Goal: Information Seeking & Learning: Find specific fact

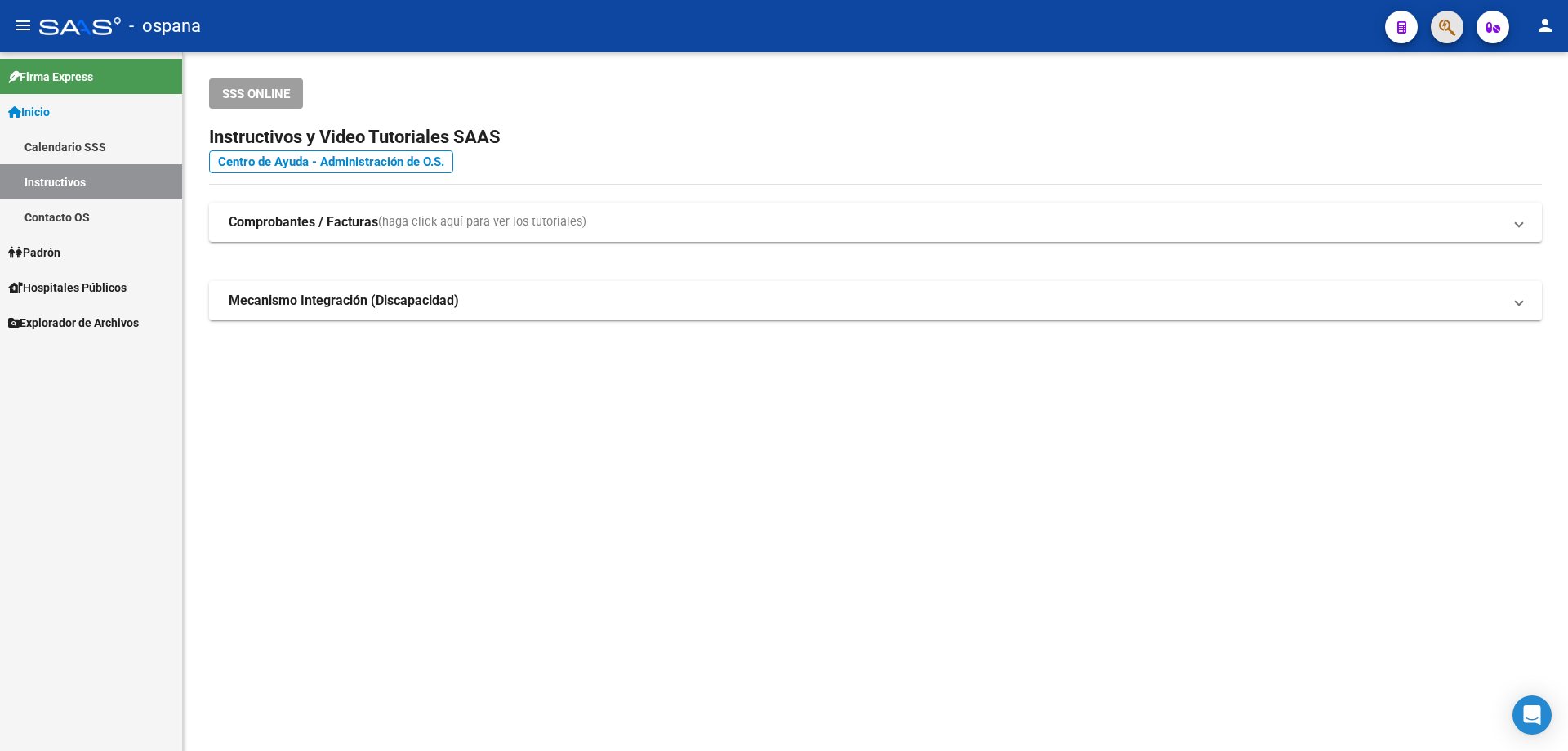
click at [1451, 38] on span "button" at bounding box center [1447, 26] width 16 height 33
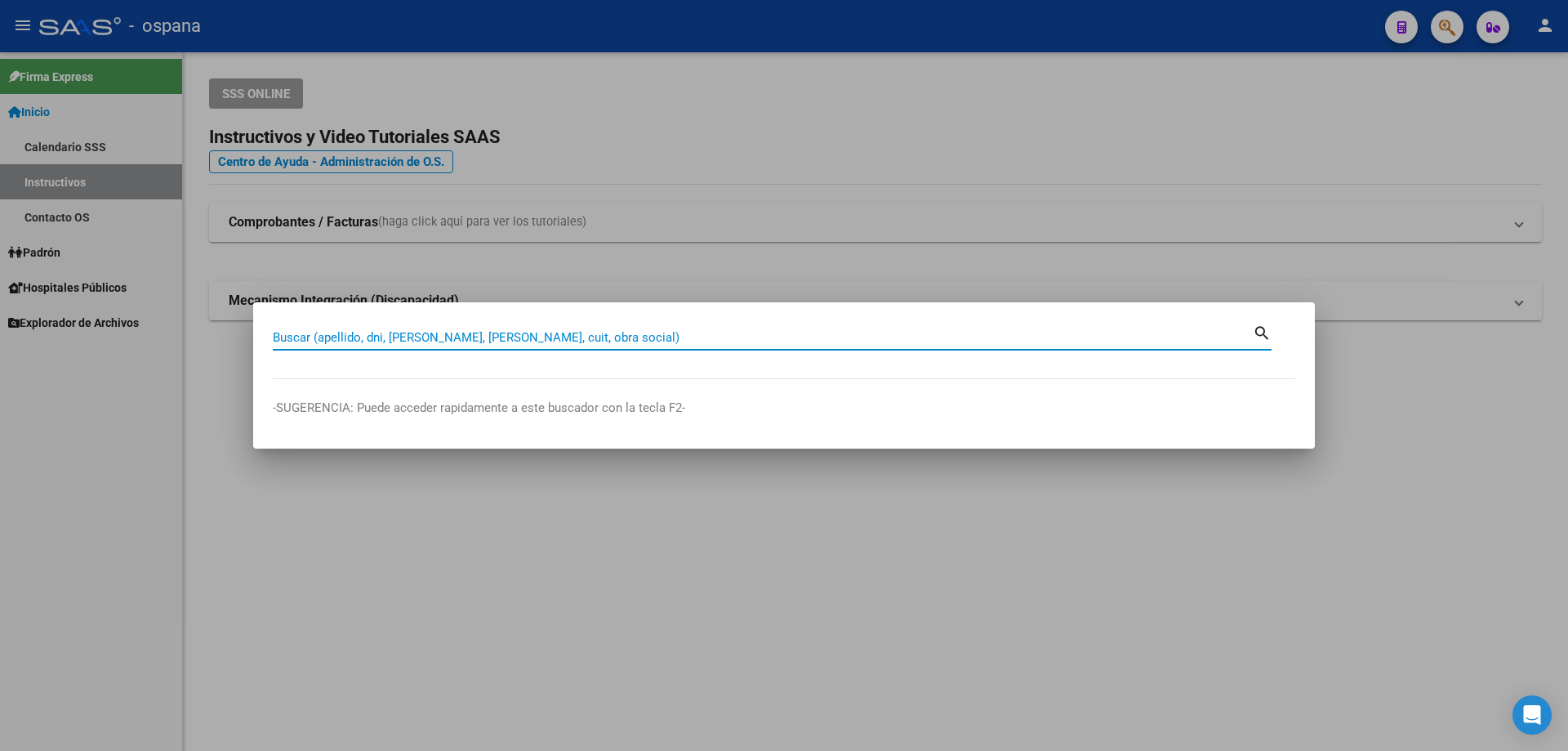
drag, startPoint x: 524, startPoint y: 331, endPoint x: 527, endPoint y: 380, distance: 49.1
click at [524, 333] on input "Buscar (apellido, dni, [PERSON_NAME], [PERSON_NAME], cuit, obra social)" at bounding box center [763, 337] width 980 height 15
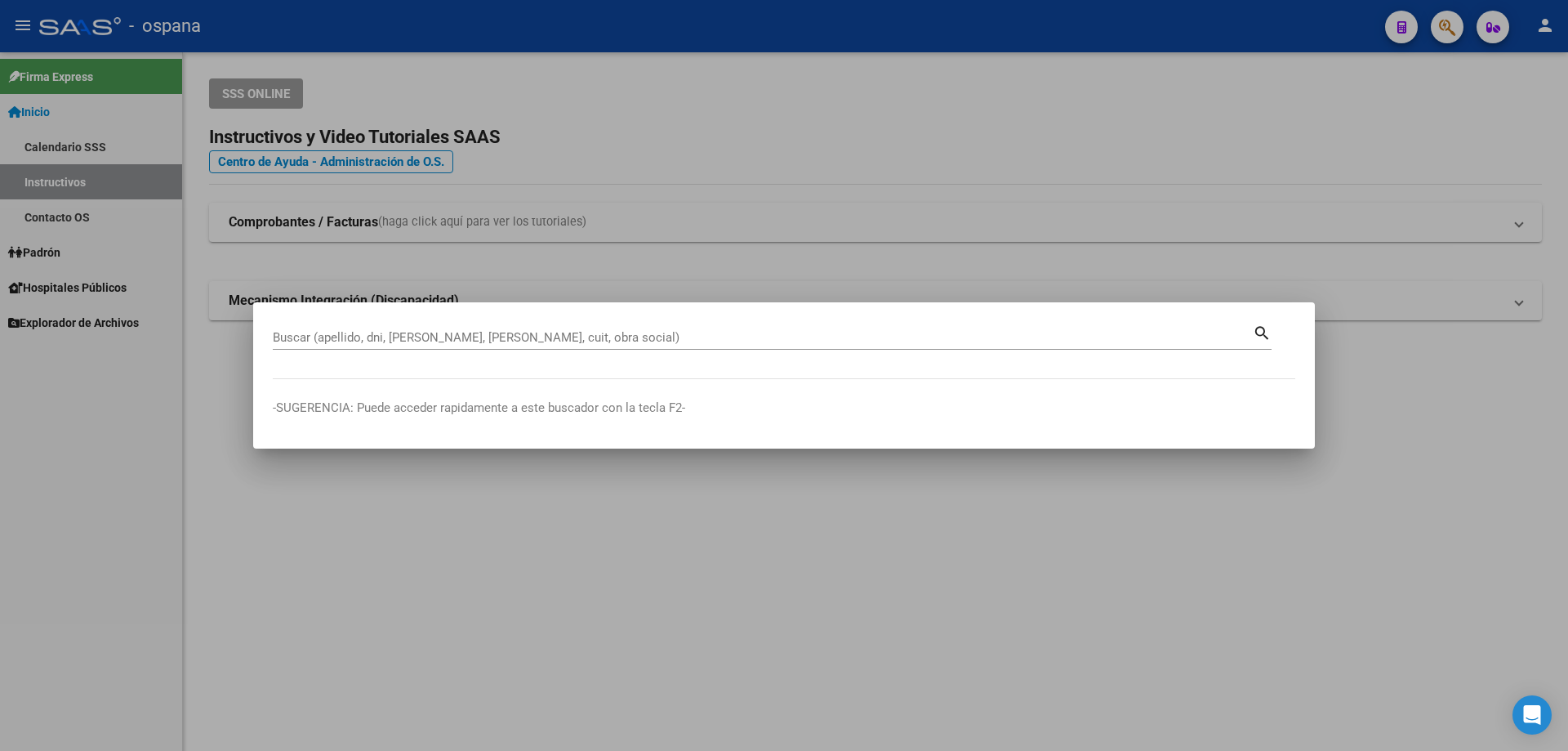
drag, startPoint x: 692, startPoint y: 327, endPoint x: 753, endPoint y: 310, distance: 63.3
click at [753, 310] on mat-dialog-container "Buscar (apellido, dni, [PERSON_NAME], nro traspaso, cuit, obra social) search -…" at bounding box center [783, 375] width 1062 height 146
click at [533, 334] on input "Buscar (apellido, dni, [PERSON_NAME], [PERSON_NAME], cuit, obra social)" at bounding box center [763, 337] width 980 height 15
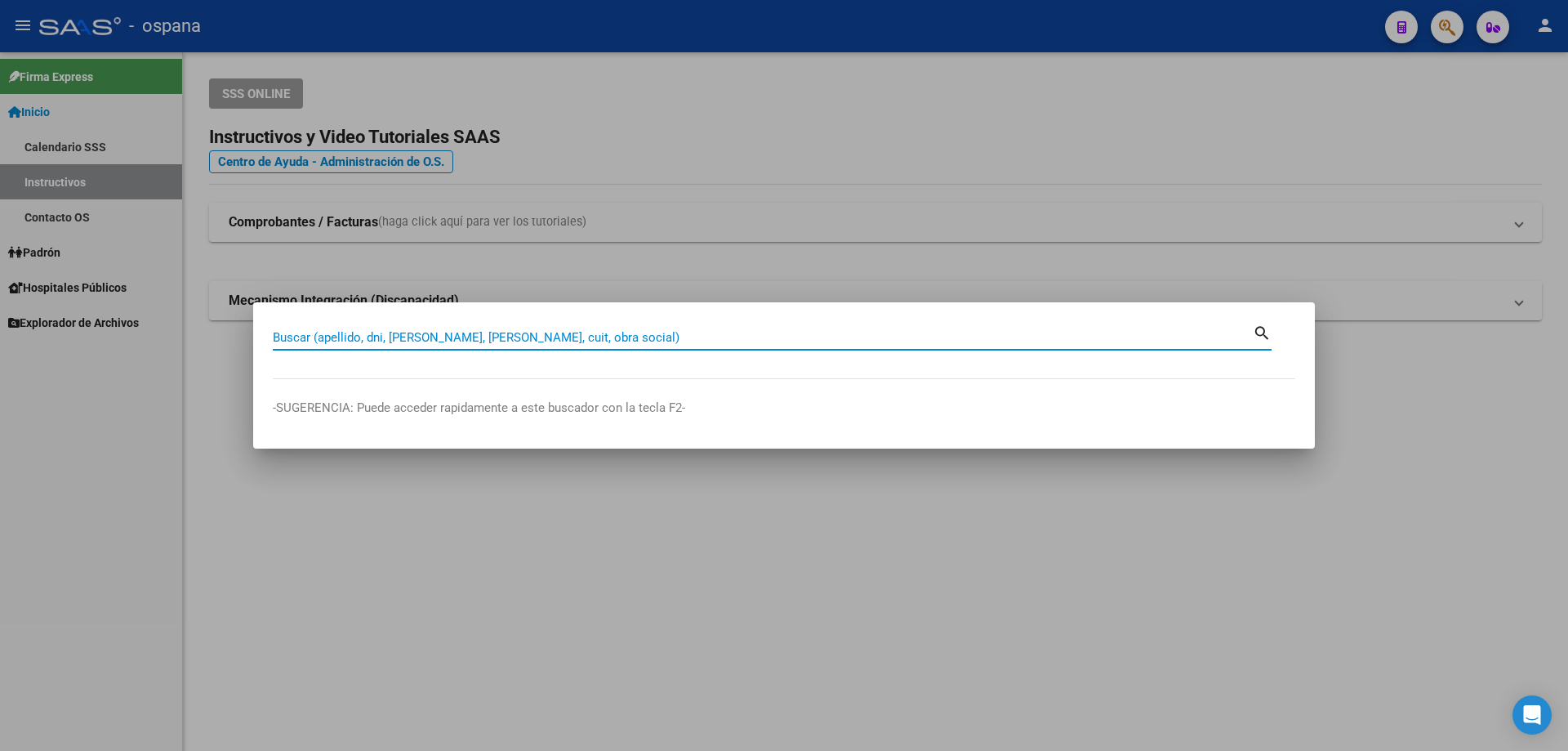
click at [331, 337] on input "Buscar (apellido, dni, [PERSON_NAME], [PERSON_NAME], cuit, obra social)" at bounding box center [763, 337] width 980 height 15
click at [340, 342] on input "Buscar (apellido, dni, [PERSON_NAME], [PERSON_NAME], cuit, obra social)" at bounding box center [763, 337] width 980 height 15
type input "31374412"
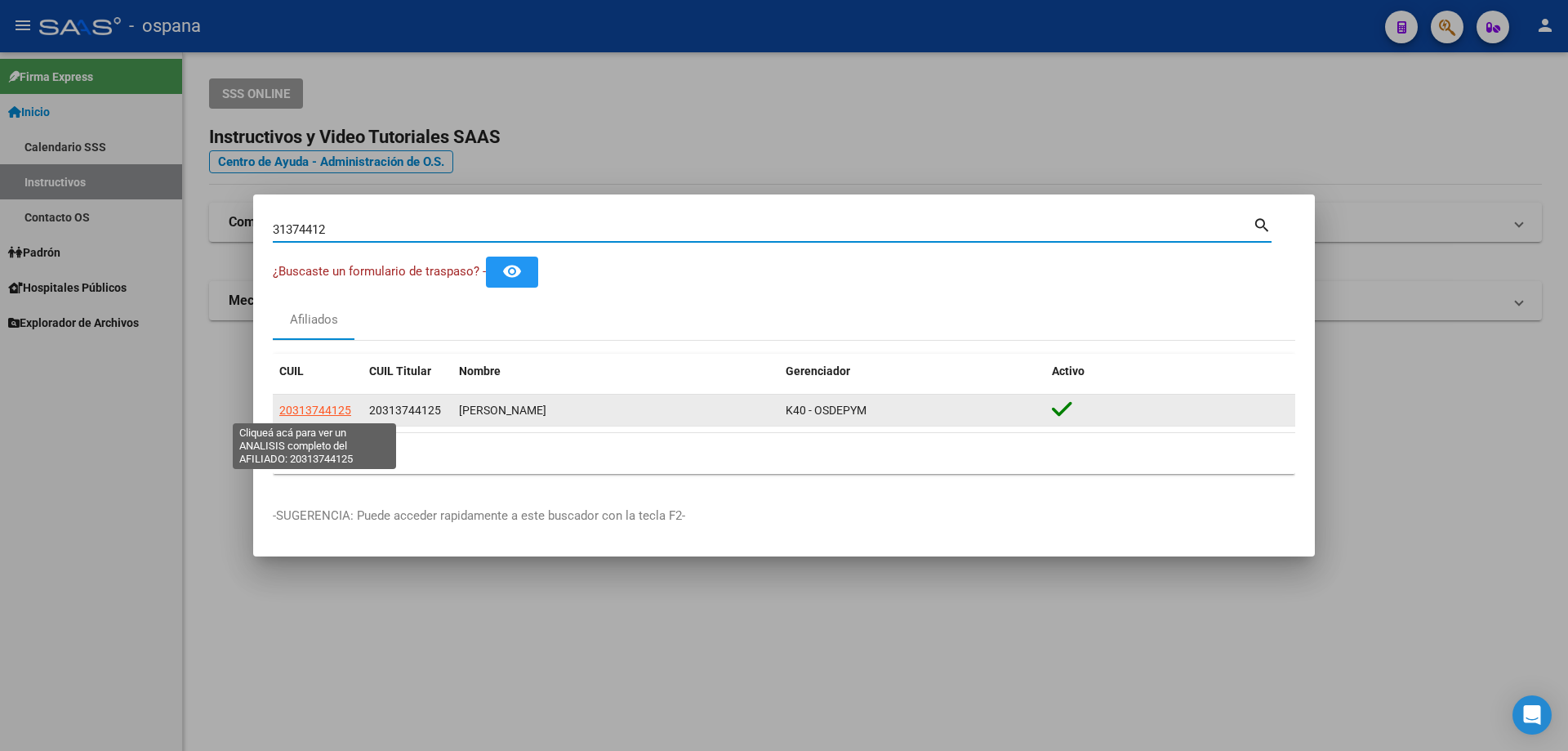
click at [328, 408] on span "20313744125" at bounding box center [315, 409] width 72 height 13
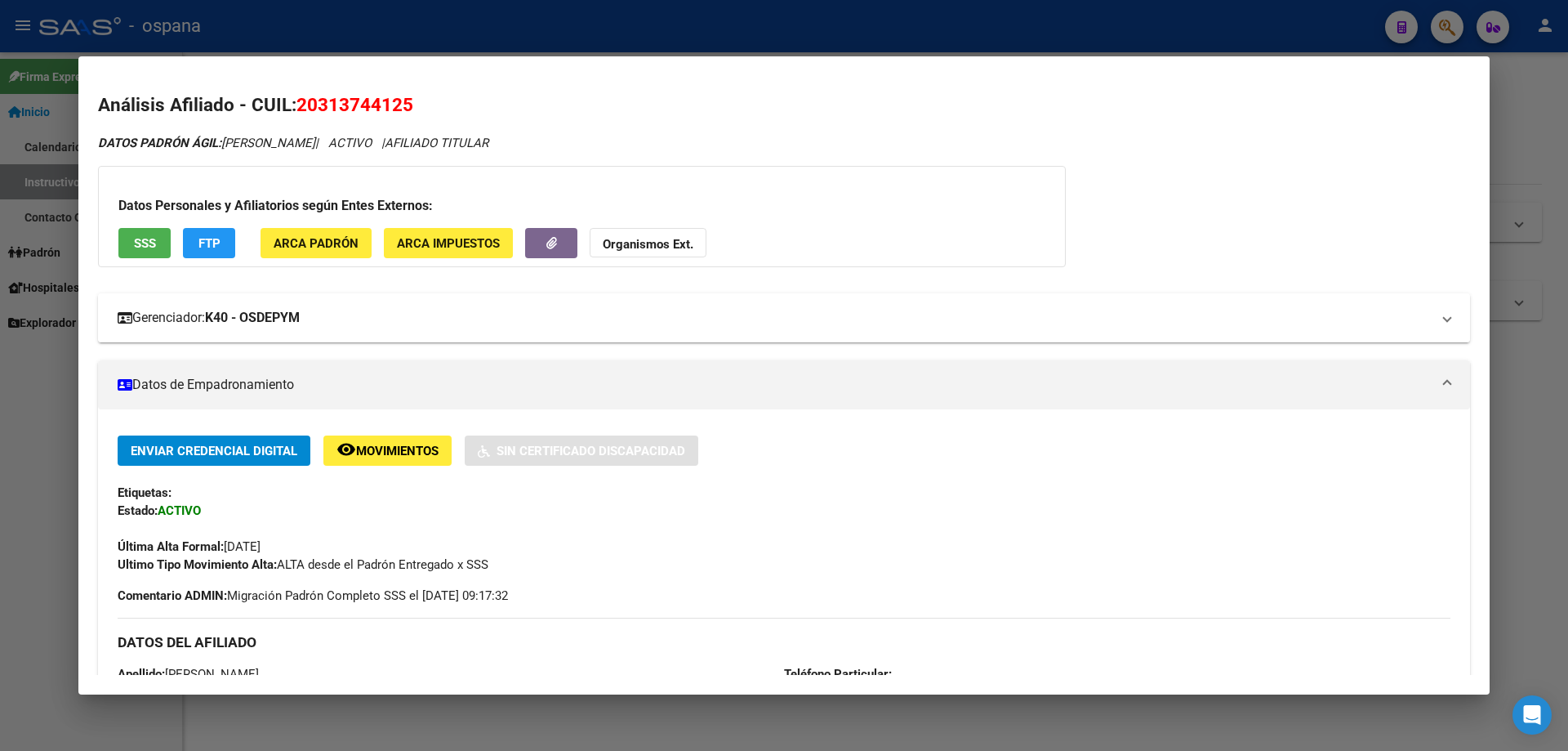
click at [243, 311] on strong "K40 - OSDEPYM" at bounding box center [252, 318] width 95 height 20
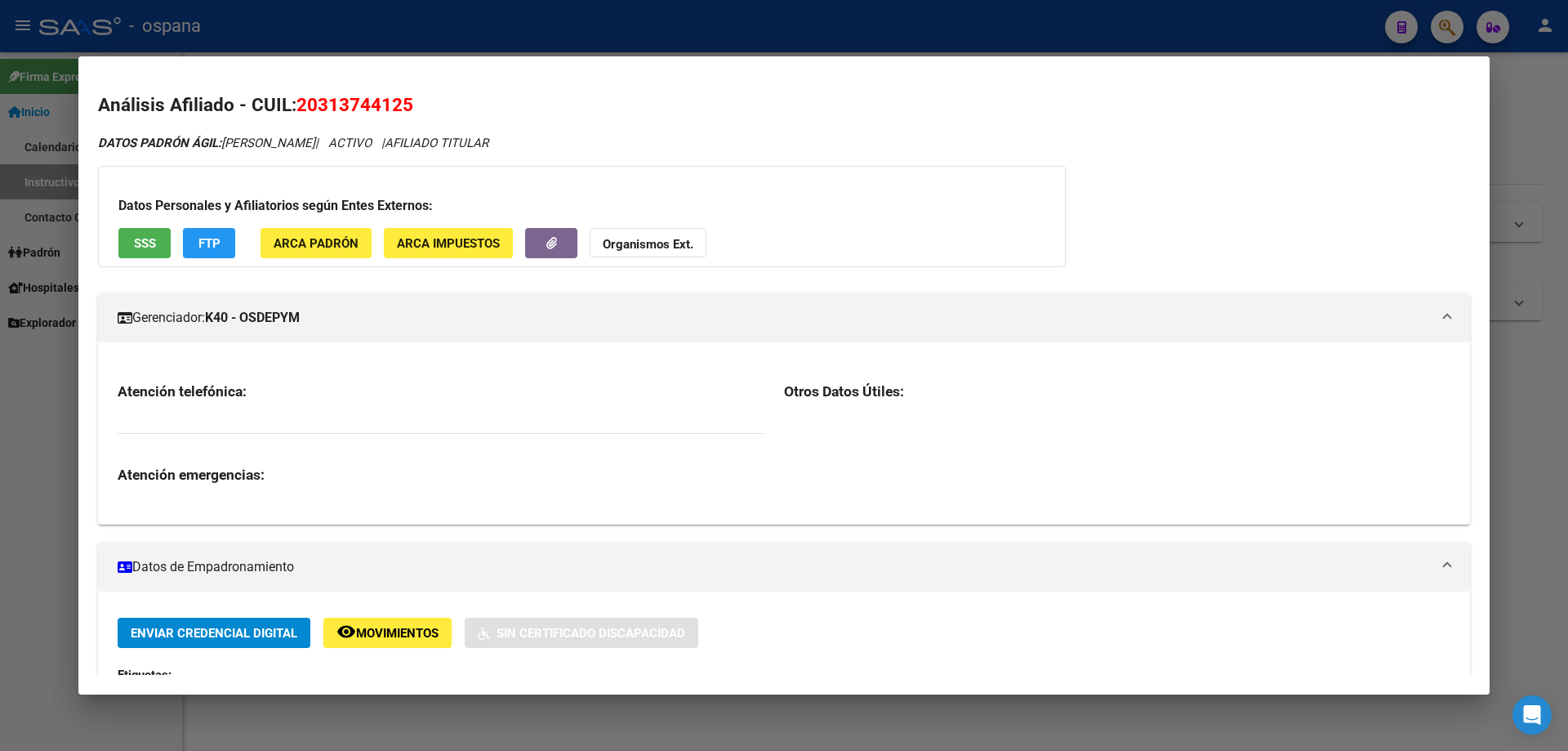
click at [243, 311] on strong "K40 - OSDEPYM" at bounding box center [252, 318] width 95 height 20
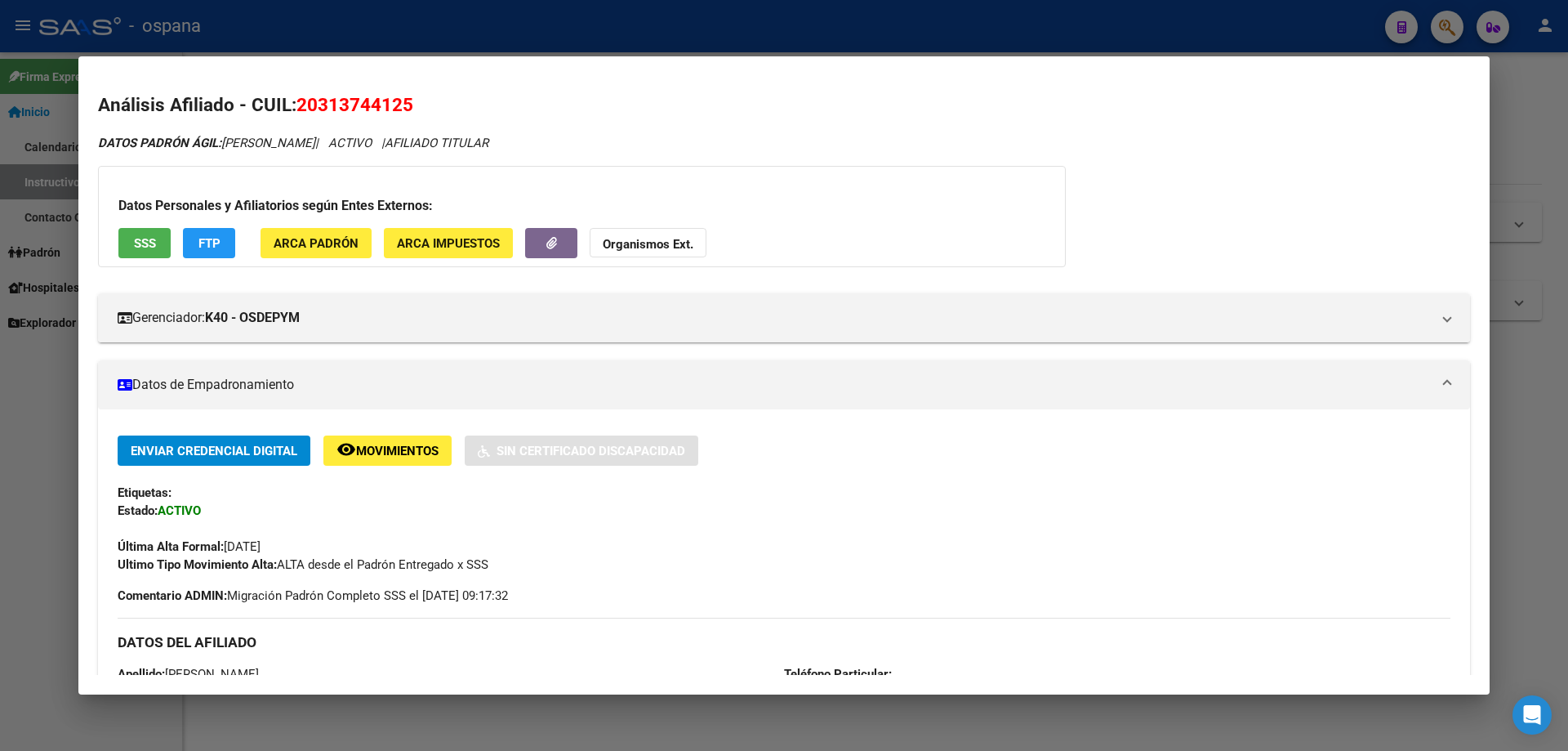
click at [32, 408] on div at bounding box center [784, 375] width 1568 height 751
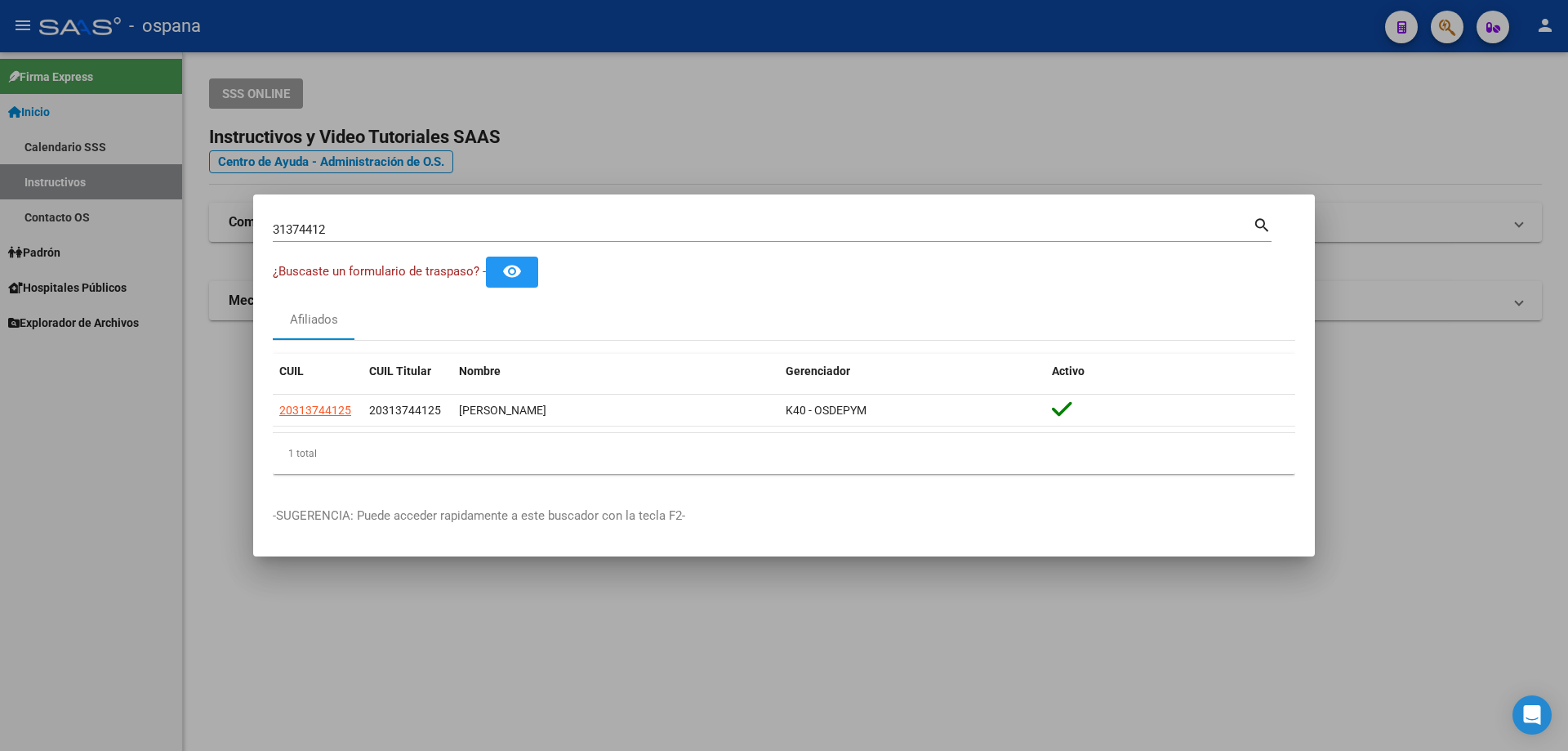
click at [1003, 143] on div at bounding box center [784, 375] width 1568 height 751
